Goal: Task Accomplishment & Management: Manage account settings

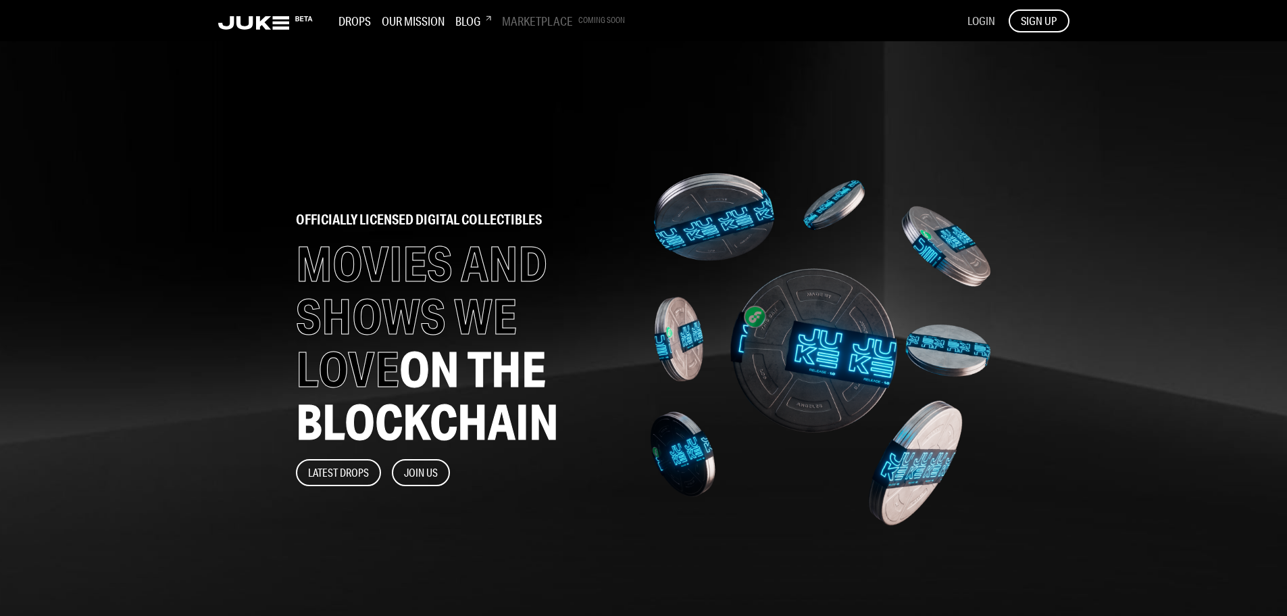
click at [976, 23] on span "LOGIN" at bounding box center [982, 21] width 28 height 14
